Goal: Task Accomplishment & Management: Manage account settings

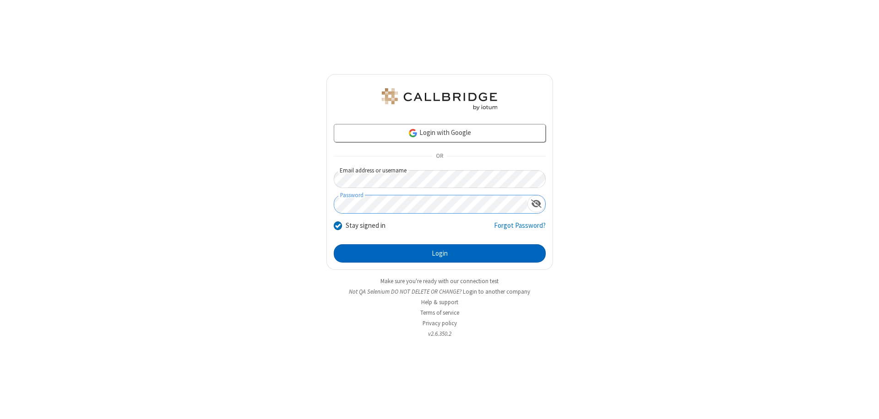
click at [439, 253] on button "Login" at bounding box center [440, 253] width 212 height 18
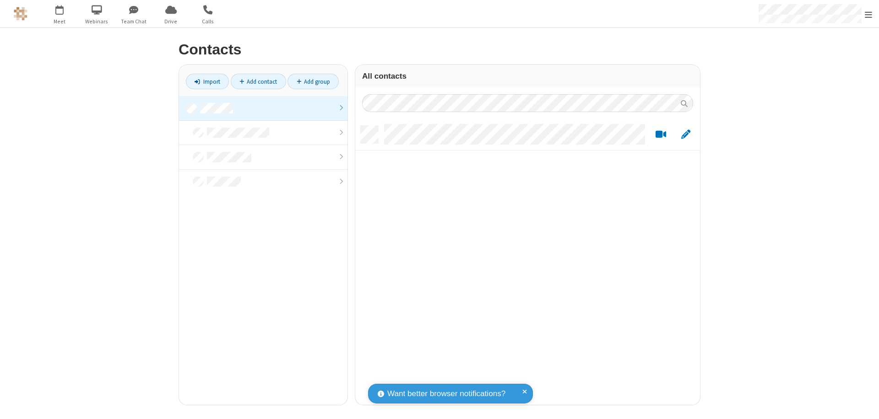
click at [263, 108] on link at bounding box center [263, 108] width 168 height 25
click at [258, 81] on link "Add contact" at bounding box center [258, 82] width 55 height 16
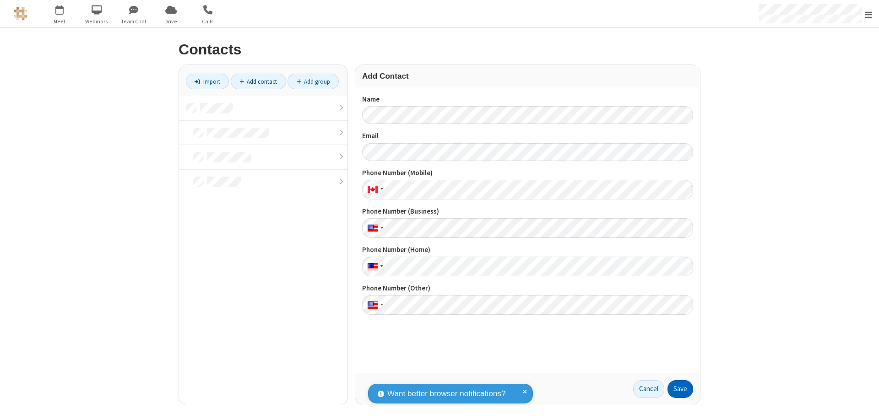
click at [680, 389] on button "Save" at bounding box center [680, 389] width 26 height 18
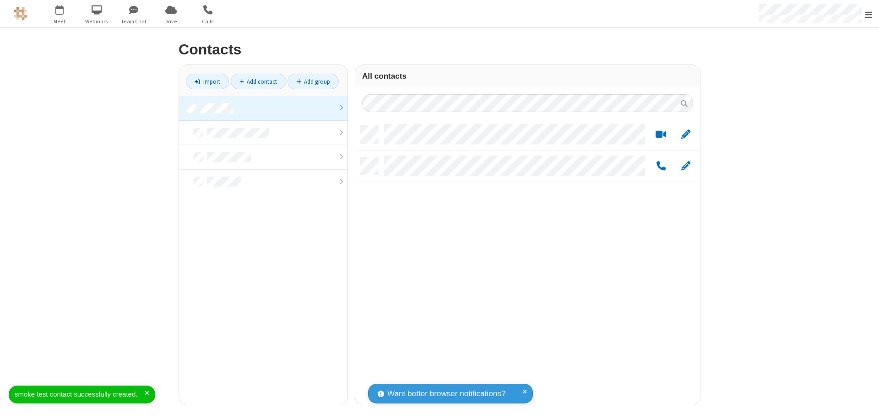
scroll to position [279, 338]
click at [258, 81] on link "Add contact" at bounding box center [258, 82] width 55 height 16
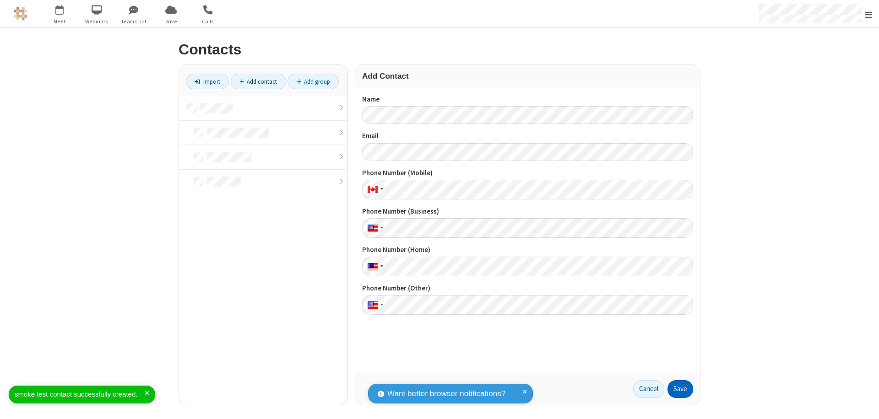
click at [680, 389] on button "Save" at bounding box center [680, 389] width 26 height 18
